Goal: Information Seeking & Learning: Learn about a topic

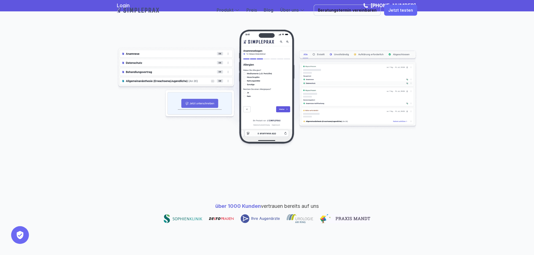
scroll to position [85, 0]
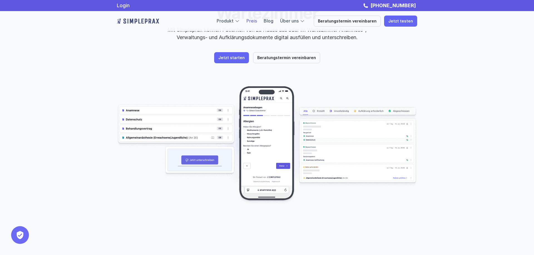
click at [255, 20] on link "Preis" at bounding box center [251, 21] width 11 height 6
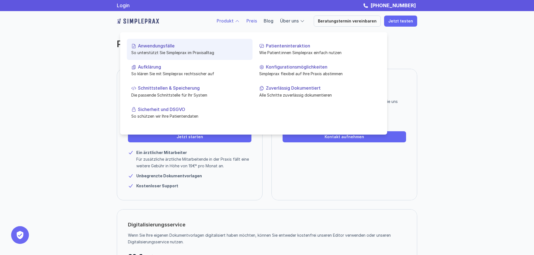
click at [163, 47] on p "Anwendungsfälle" at bounding box center [193, 45] width 110 height 5
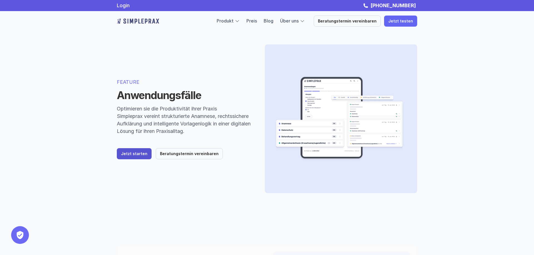
click at [134, 153] on p "Jetzt starten" at bounding box center [134, 154] width 26 height 5
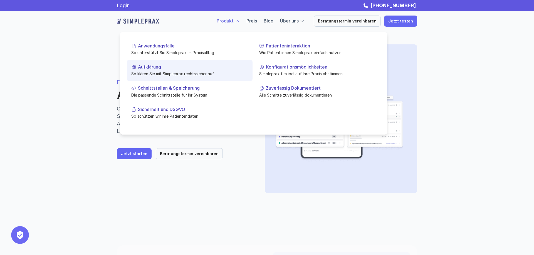
click at [182, 72] on p "So klären Sie mit Simpleprax rechtssicher auf" at bounding box center [189, 74] width 117 height 6
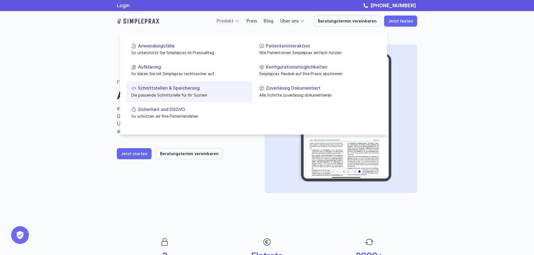
click at [185, 89] on p "Schnittstellen & Speicherung" at bounding box center [193, 88] width 110 height 5
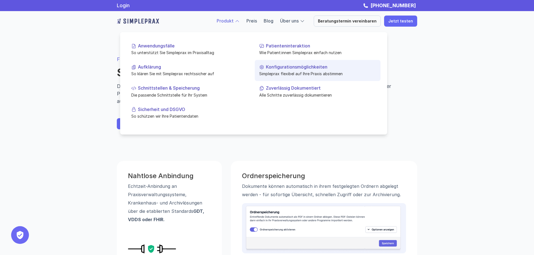
click at [300, 71] on link "Konfigurationsmöglichkeiten Simpleprax flexibel auf Ihre Praxis abstimmen" at bounding box center [318, 70] width 126 height 21
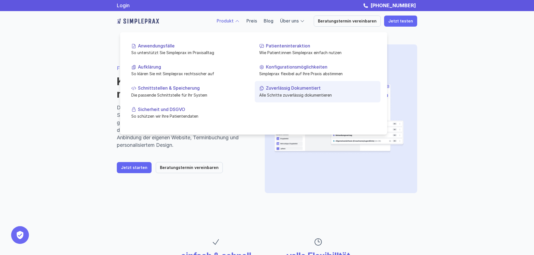
click at [291, 90] on p "Zuverlässig Dokumentiert" at bounding box center [321, 88] width 110 height 5
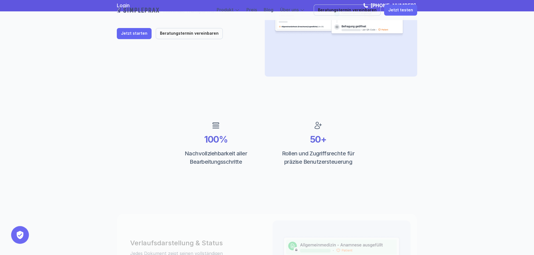
scroll to position [113, 0]
